Goal: Information Seeking & Learning: Check status

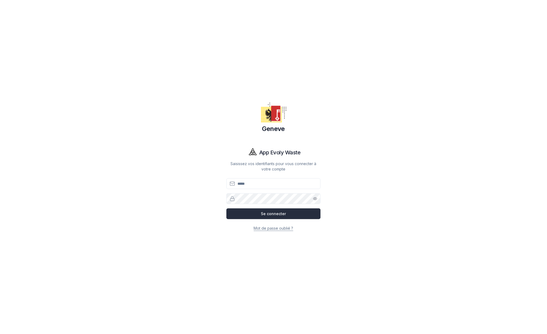
type input "**********"
click at [279, 212] on button "Se connecter" at bounding box center [273, 213] width 94 height 11
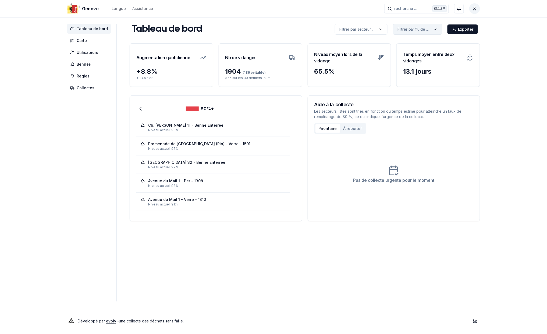
click at [423, 26] on html "Geneve Langue Assistance recherche ... recherche ... Ctrl+ K Schemel Ulrich Tab…" at bounding box center [273, 167] width 547 height 334
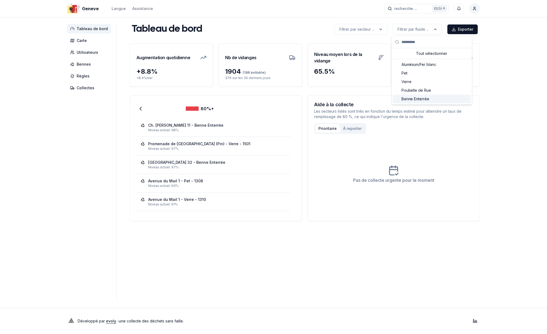
click at [418, 98] on span "Benne Enterrée" at bounding box center [415, 98] width 28 height 5
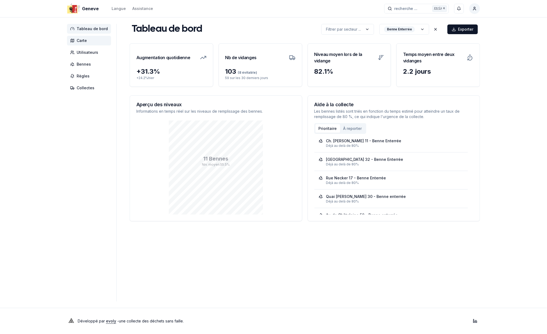
click at [81, 40] on span "Carte" at bounding box center [82, 40] width 10 height 5
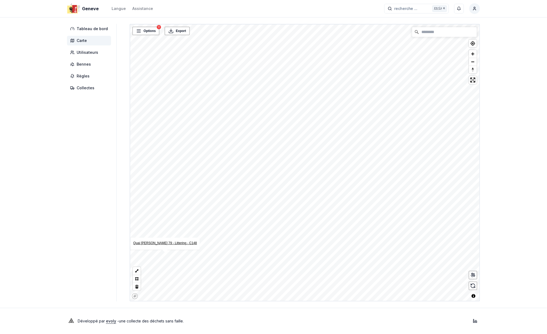
click at [167, 242] on link "Quai Gustave-ADOR 79 - Littering - C148" at bounding box center [165, 243] width 64 height 4
click at [188, 230] on link "Quai Gustave-ADOR 79 - Littering - C11" at bounding box center [188, 230] width 62 height 4
click at [232, 205] on link "Quai Gustave-ADOR 79 - Littering - C10" at bounding box center [225, 206] width 62 height 4
click at [252, 183] on link "Quai Gustave-ADOR 79 - Littering - C79" at bounding box center [258, 183] width 62 height 4
click at [432, 64] on link "Quai [PERSON_NAME] 87 - Littering - C8" at bounding box center [445, 65] width 60 height 4
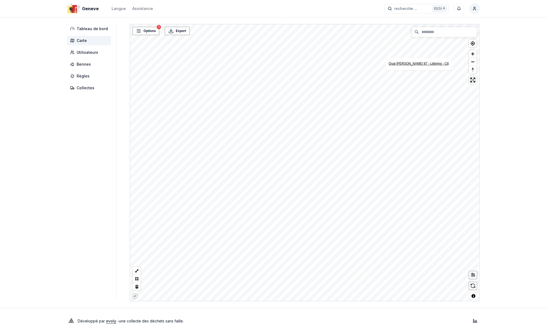
click at [431, 62] on link "Quai Gustave-ADOR 87 - Littering - C8" at bounding box center [419, 64] width 60 height 4
click at [446, 69] on link "Quai [PERSON_NAME] 87 - Littering - C9" at bounding box center [431, 69] width 60 height 4
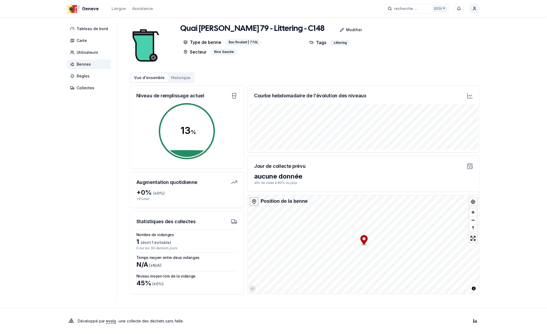
click at [176, 78] on button "Historique" at bounding box center [181, 77] width 26 height 9
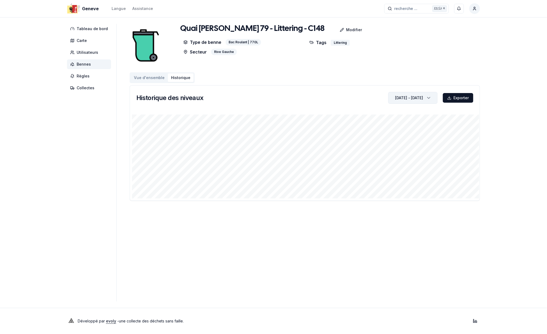
click at [427, 97] on icon "button" at bounding box center [428, 98] width 5 height 8
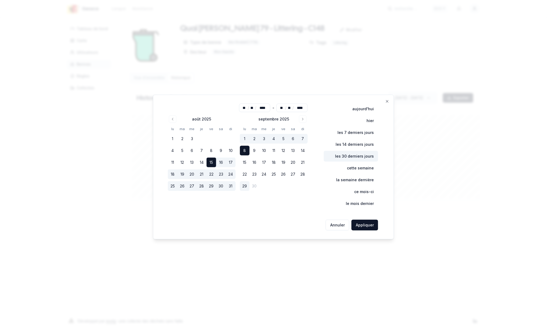
click at [361, 155] on button "les 30 derniers jours" at bounding box center [351, 156] width 54 height 11
type input "**"
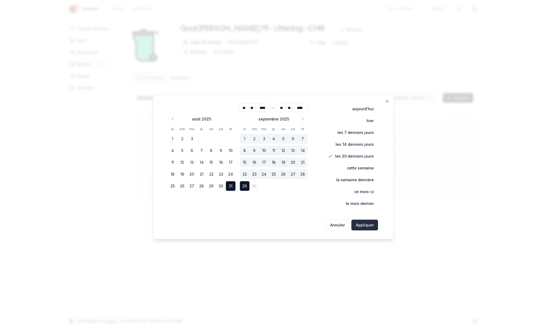
click at [363, 224] on button "Appliquer" at bounding box center [364, 225] width 27 height 11
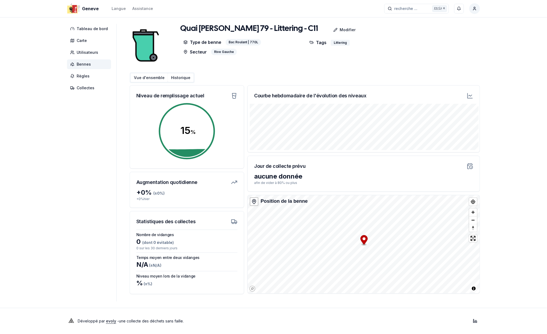
click at [173, 78] on button "Historique" at bounding box center [181, 77] width 26 height 9
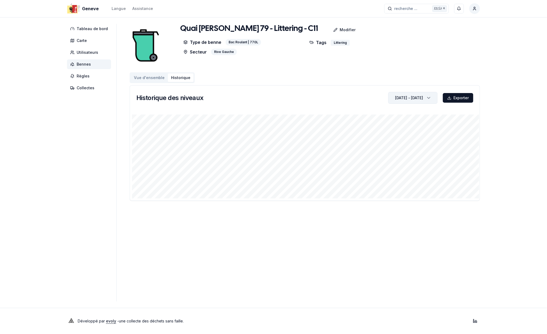
click at [420, 98] on div "31 août 2025 - [DATE]" at bounding box center [409, 97] width 28 height 5
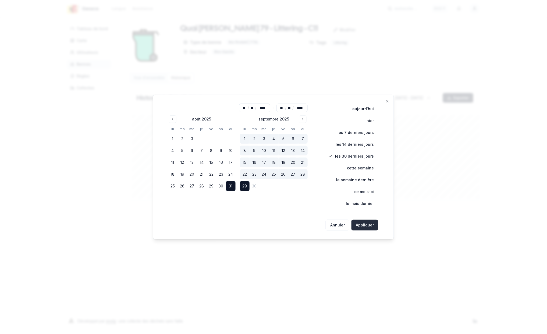
click at [364, 225] on button "Appliquer" at bounding box center [364, 225] width 27 height 11
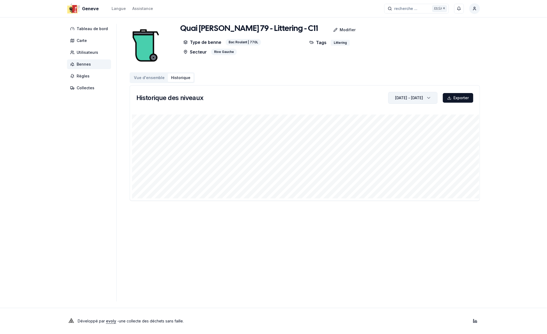
click at [429, 97] on icon "button" at bounding box center [428, 98] width 5 height 8
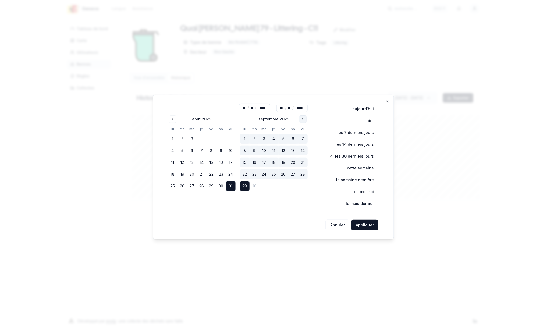
click at [303, 117] on icon "Go to next month" at bounding box center [303, 119] width 4 height 4
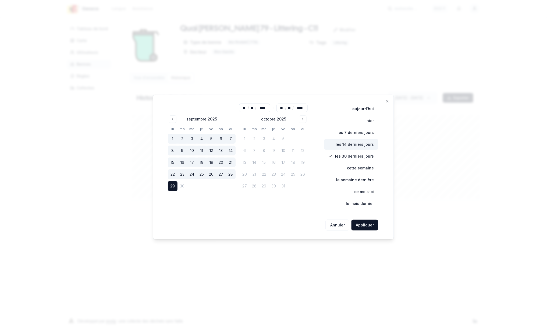
click at [357, 145] on button "les 14 derniers jours" at bounding box center [351, 144] width 54 height 11
type input "**"
click at [358, 155] on button "les 30 derniers jours" at bounding box center [351, 156] width 54 height 11
type input "**"
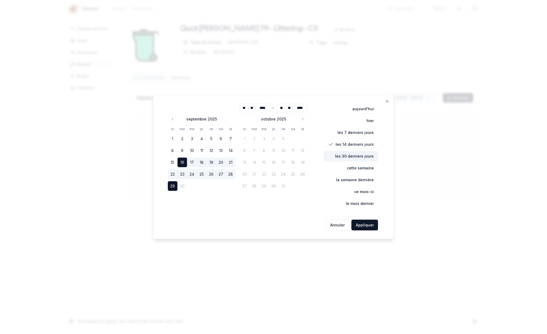
type input "**"
click at [365, 224] on button "Appliquer" at bounding box center [364, 225] width 27 height 11
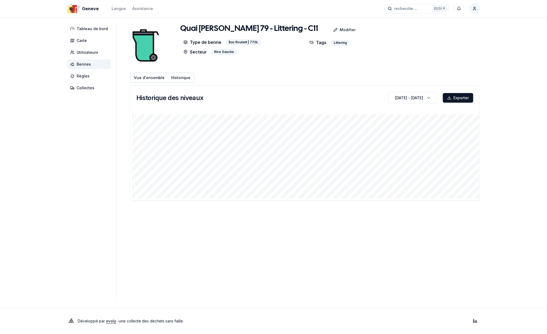
click at [154, 78] on button "Vue d'ensemble" at bounding box center [149, 77] width 37 height 9
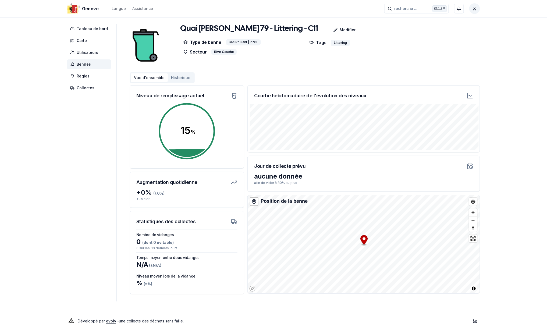
click at [181, 76] on button "Historique" at bounding box center [181, 77] width 26 height 9
click at [176, 76] on button "Historique" at bounding box center [181, 77] width 26 height 9
click at [182, 76] on button "Historique" at bounding box center [181, 77] width 26 height 9
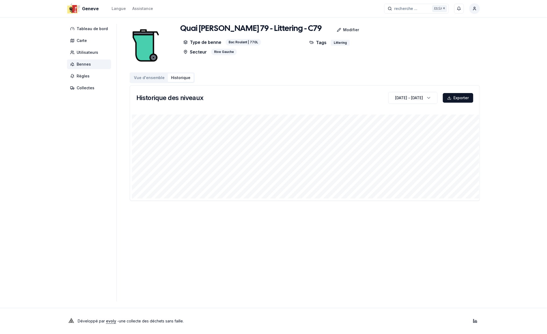
click at [84, 65] on span "Bennes" at bounding box center [84, 64] width 14 height 5
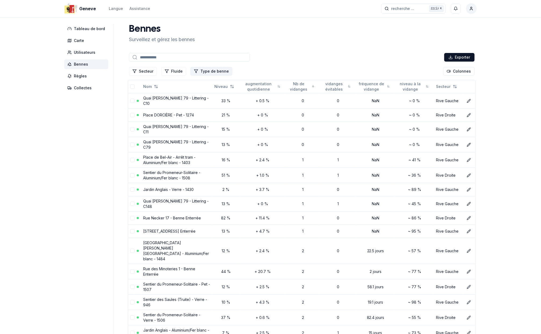
click at [207, 70] on button "Type de benne" at bounding box center [212, 71] width 42 height 9
click at [193, 111] on div "Suggestions" at bounding box center [193, 111] width 4 height 4
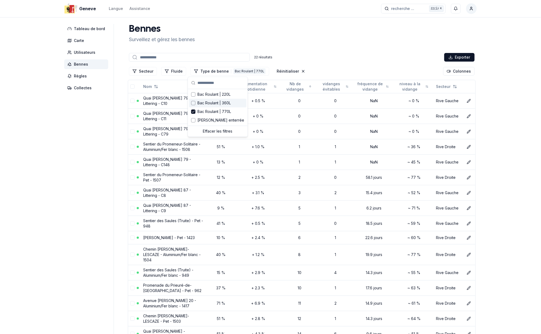
click at [323, 49] on div "Bennes Surveillez et gérez les bennes 22 résultats Exporter Secteur Fluide Type…" at bounding box center [302, 238] width 350 height 429
drag, startPoint x: 131, startPoint y: 102, endPoint x: 129, endPoint y: 107, distance: 4.8
click at [131, 102] on button "select-row" at bounding box center [132, 101] width 4 height 4
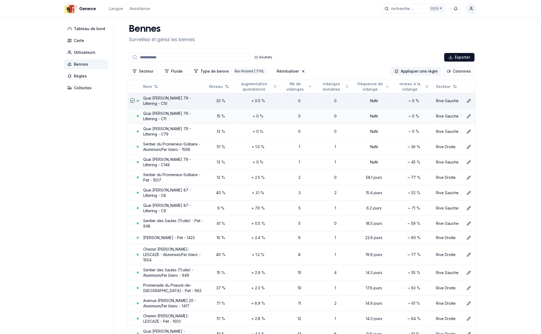
click at [130, 117] on button "select-row" at bounding box center [132, 116] width 4 height 4
click at [131, 131] on button "select-row" at bounding box center [132, 131] width 4 height 4
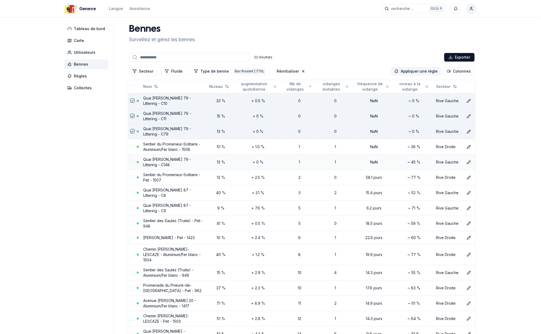
click at [131, 162] on button "select-row" at bounding box center [132, 162] width 4 height 4
click at [132, 192] on button "select-row" at bounding box center [132, 193] width 4 height 4
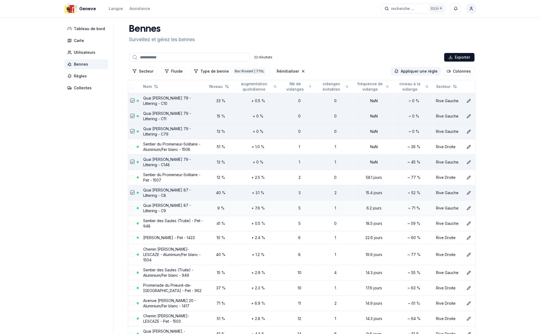
click at [130, 210] on button "select-row" at bounding box center [132, 208] width 4 height 4
click at [180, 70] on button "Fluide" at bounding box center [173, 71] width 25 height 9
click at [164, 119] on div "Suggestions" at bounding box center [165, 120] width 4 height 4
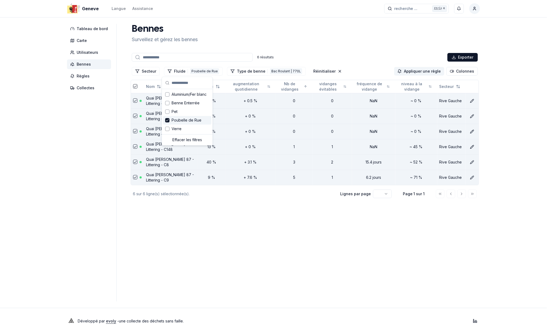
click at [198, 247] on main "Bennes Surveillez et gérez les bennes 6 résultats Exporter Secteur Fluide 1 Pou…" at bounding box center [305, 162] width 350 height 277
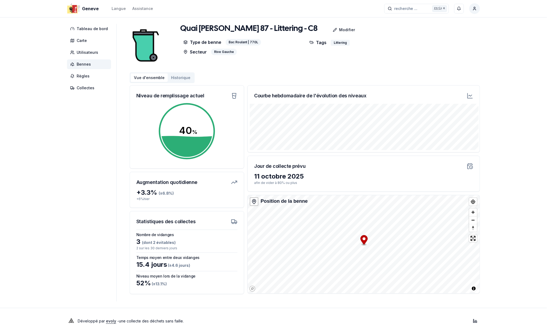
click at [176, 79] on button "Historique" at bounding box center [181, 77] width 26 height 9
click at [178, 76] on button "Historique" at bounding box center [181, 77] width 26 height 9
click at [181, 77] on button "Historique" at bounding box center [181, 77] width 26 height 9
